Goal: Check status: Check status

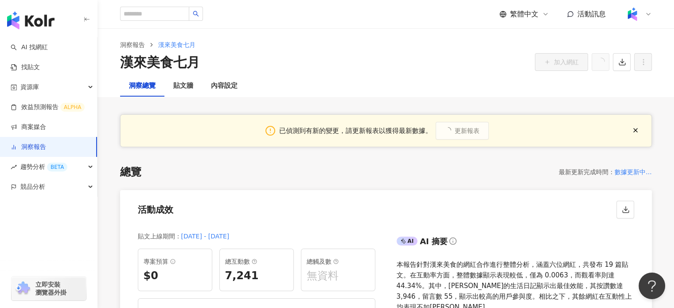
scroll to position [2, 0]
click at [436, 123] on button "更新報表" at bounding box center [462, 132] width 53 height 18
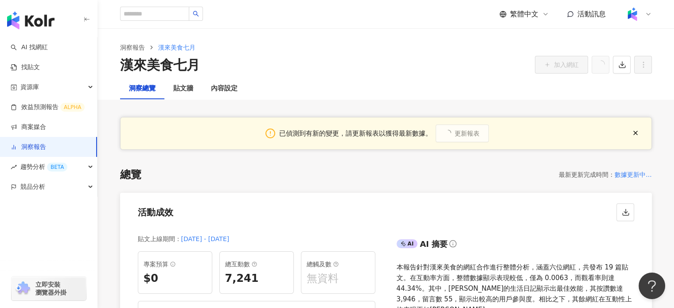
click at [28, 149] on link "洞察報告" at bounding box center [28, 147] width 35 height 9
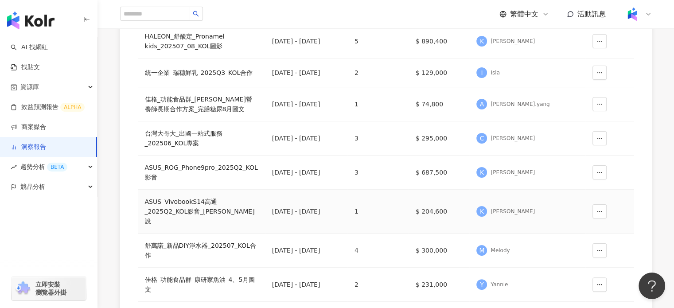
scroll to position [222, 0]
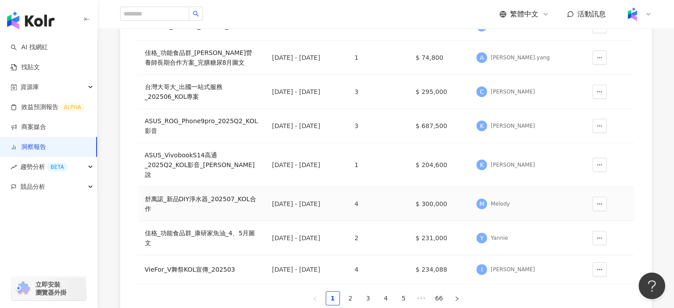
click at [180, 194] on div "舒萬諾_新品DIY淨水器_202507_KOL合作" at bounding box center [201, 204] width 113 height 20
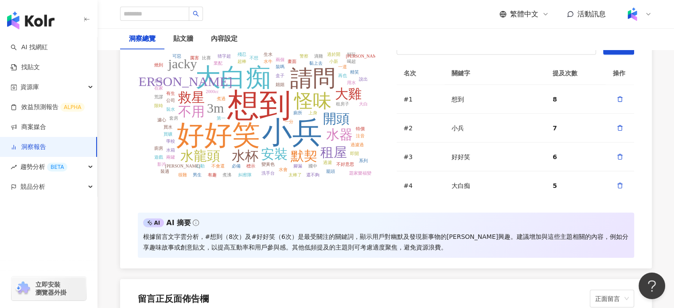
scroll to position [1951, 0]
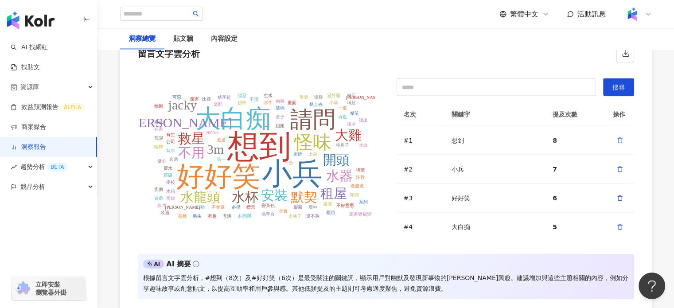
click at [227, 39] on div "內容設定" at bounding box center [224, 39] width 27 height 11
